Goal: Information Seeking & Learning: Learn about a topic

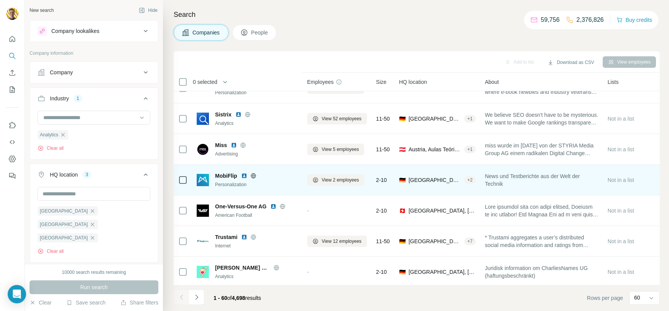
scroll to position [450, 0]
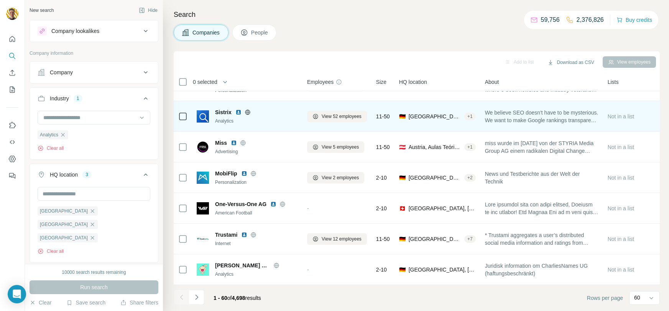
click at [257, 207] on span "One-Versus-One AG" at bounding box center [240, 205] width 51 height 8
click at [253, 207] on span "One-Versus-One AG" at bounding box center [240, 205] width 51 height 8
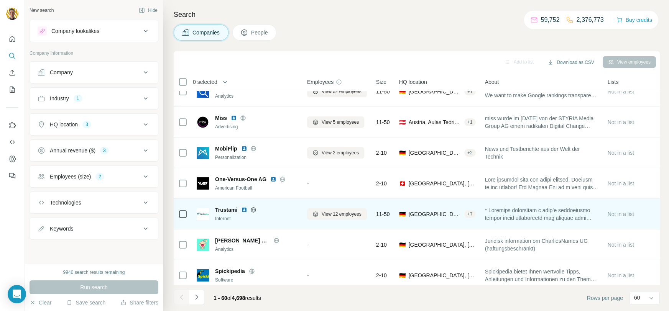
scroll to position [476, 0]
click at [253, 208] on icon at bounding box center [254, 208] width 2 height 5
click at [245, 207] on img at bounding box center [244, 209] width 6 height 6
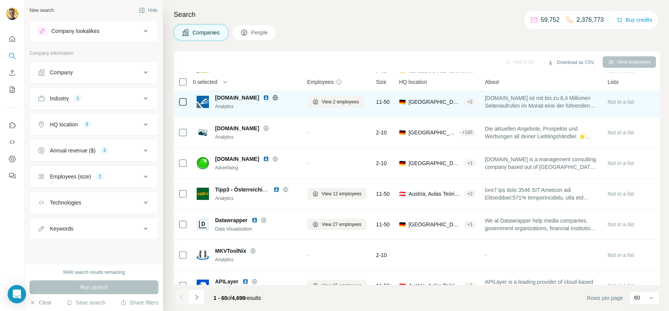
scroll to position [693, 0]
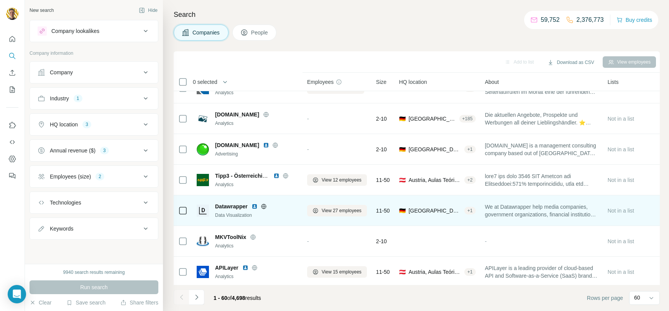
click at [265, 207] on icon at bounding box center [264, 207] width 6 height 6
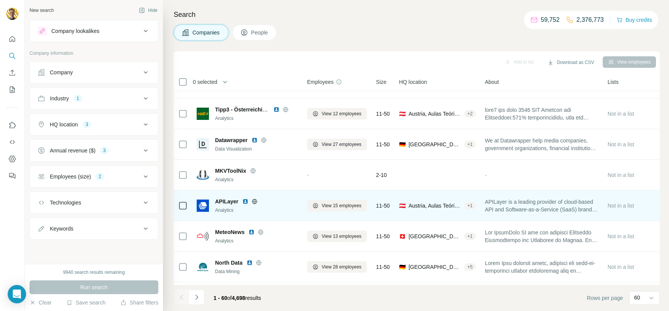
scroll to position [763, 0]
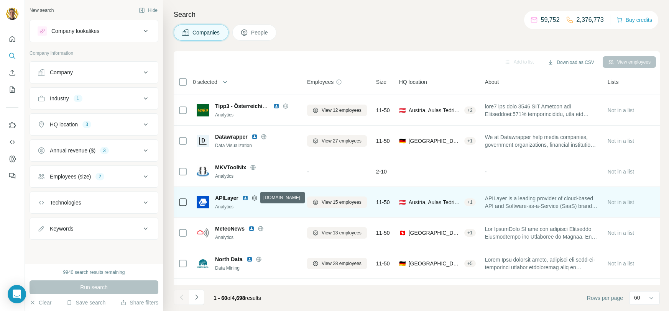
click at [252, 199] on icon at bounding box center [255, 198] width 6 height 6
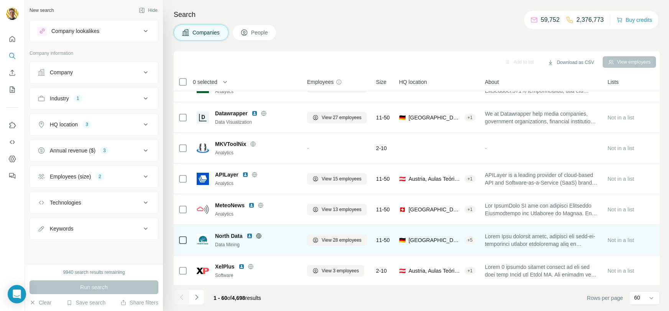
scroll to position [790, 0]
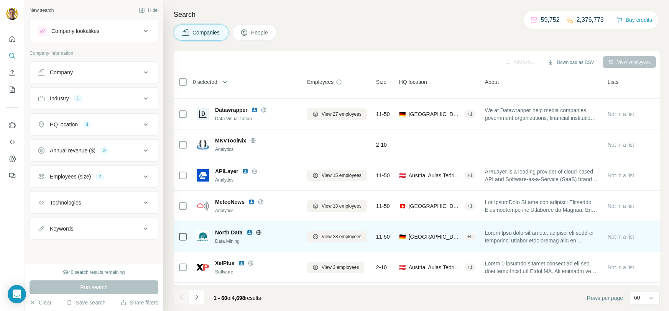
click at [258, 233] on icon at bounding box center [259, 233] width 6 height 6
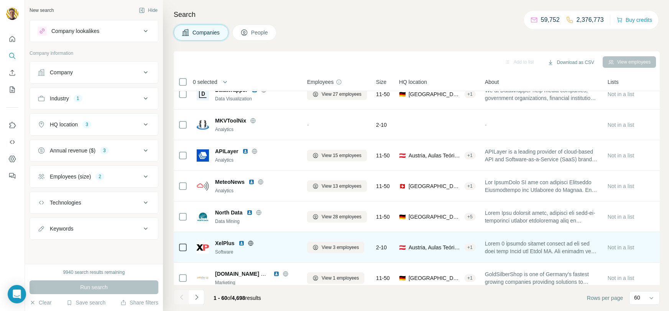
scroll to position [816, 0]
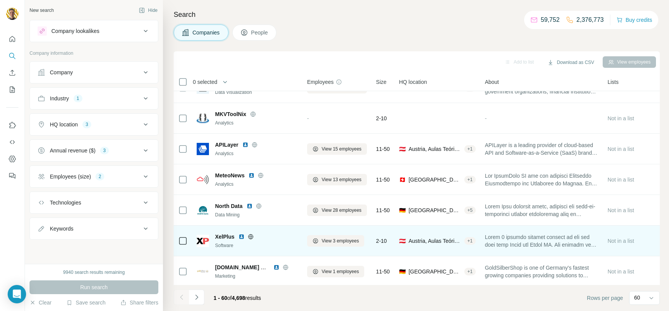
click at [250, 238] on icon at bounding box center [251, 236] width 2 height 5
click at [240, 236] on img at bounding box center [241, 237] width 6 height 6
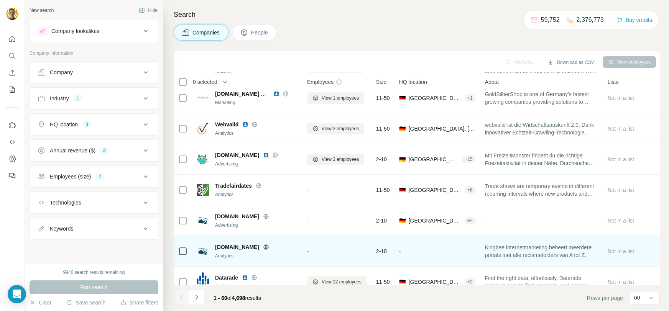
scroll to position [1020, 0]
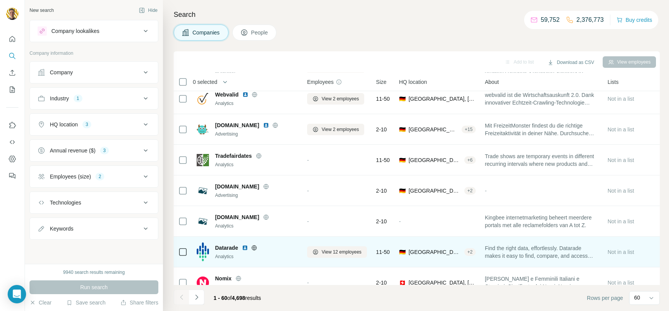
click at [254, 249] on icon at bounding box center [254, 247] width 2 height 5
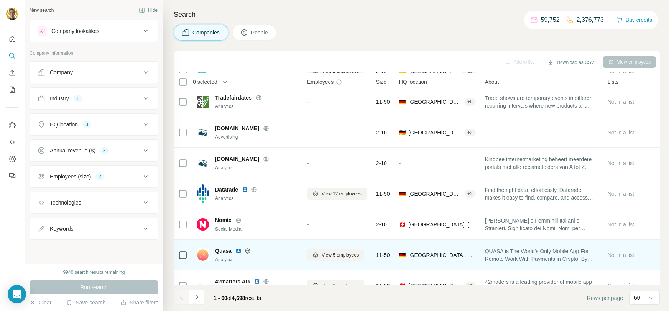
scroll to position [1092, 0]
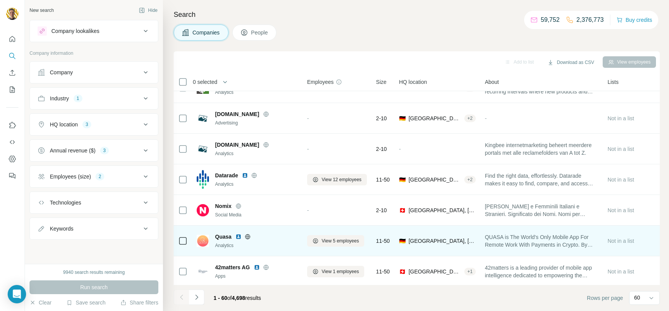
click at [249, 238] on icon at bounding box center [247, 236] width 5 height 5
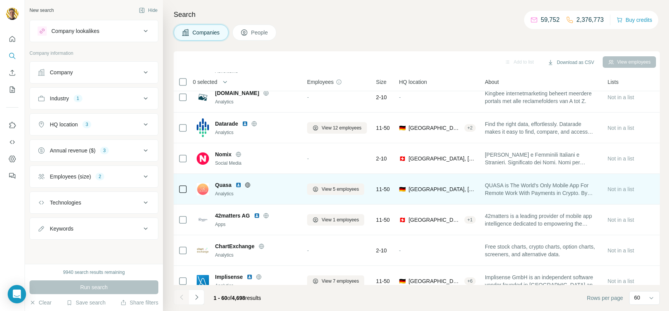
scroll to position [1150, 0]
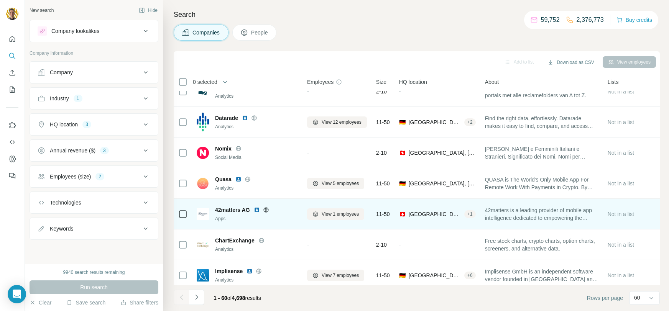
click at [266, 209] on icon at bounding box center [266, 209] width 2 height 5
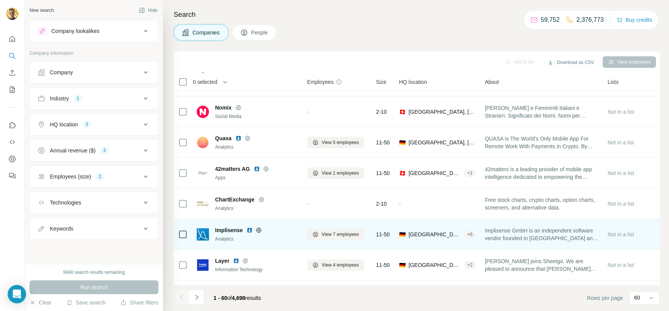
scroll to position [1198, 0]
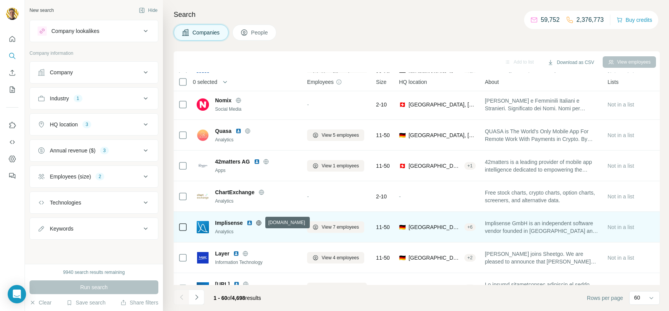
click at [258, 223] on icon at bounding box center [259, 223] width 6 height 6
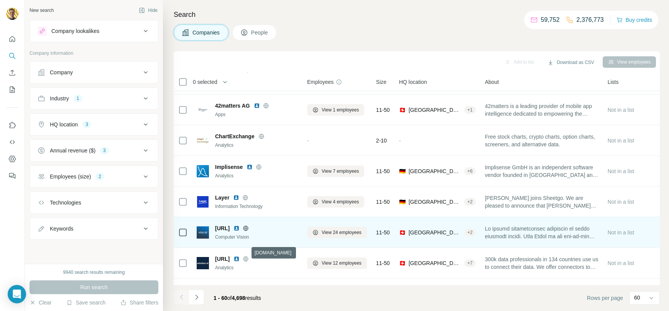
scroll to position [1267, 0]
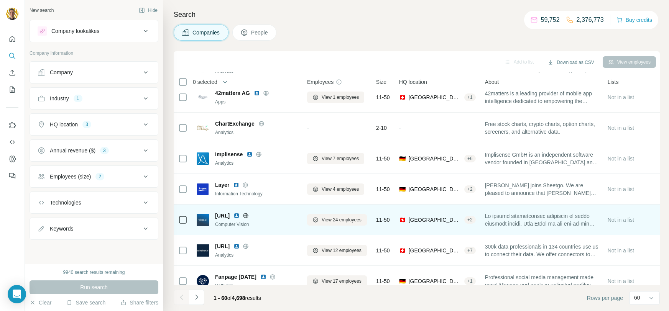
click at [248, 215] on icon at bounding box center [245, 215] width 5 height 0
click at [236, 215] on img at bounding box center [236, 216] width 6 height 6
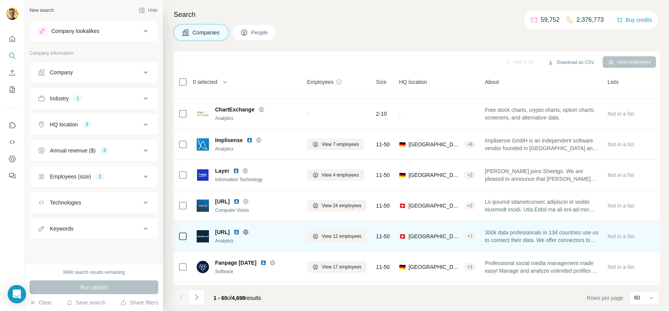
scroll to position [1288, 0]
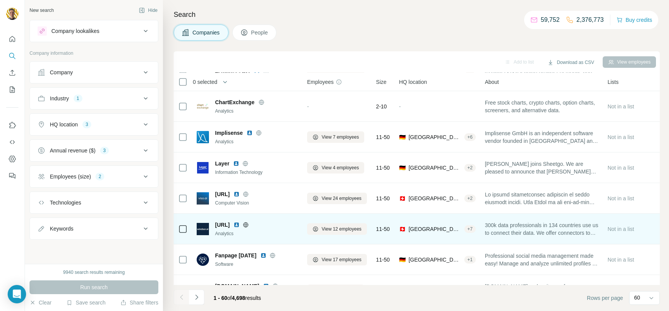
click at [249, 224] on icon at bounding box center [246, 225] width 6 height 6
click at [240, 226] on img at bounding box center [236, 225] width 6 height 6
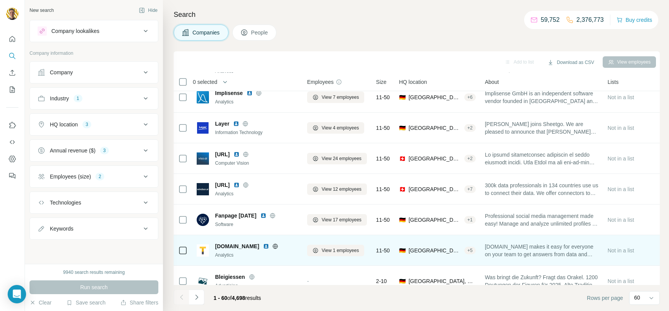
scroll to position [1339, 0]
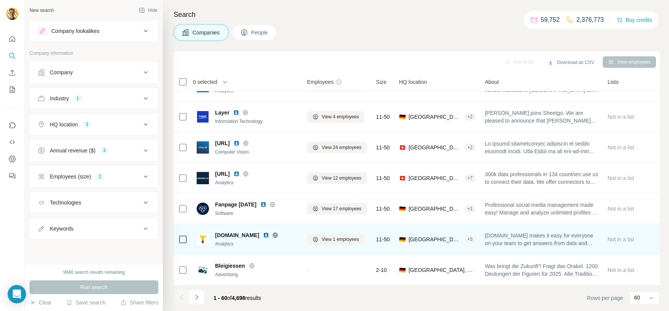
click at [272, 236] on icon at bounding box center [275, 235] width 6 height 6
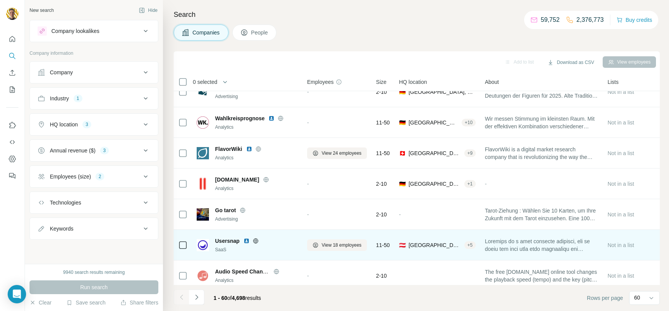
scroll to position [1562, 0]
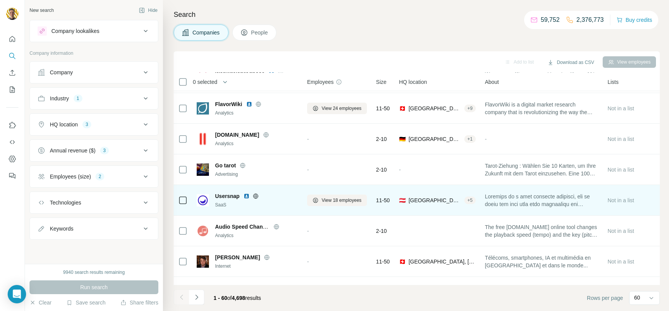
click at [255, 196] on icon at bounding box center [256, 196] width 6 height 6
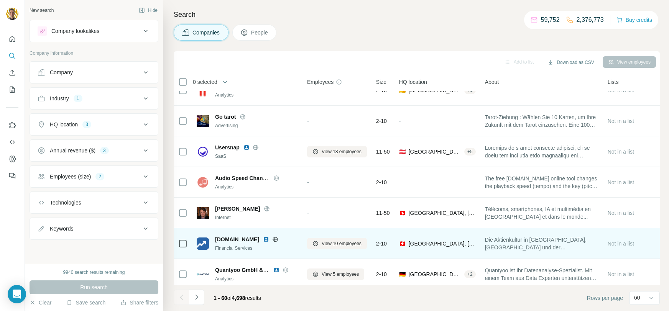
scroll to position [1622, 0]
